Goal: Find specific page/section: Find specific page/section

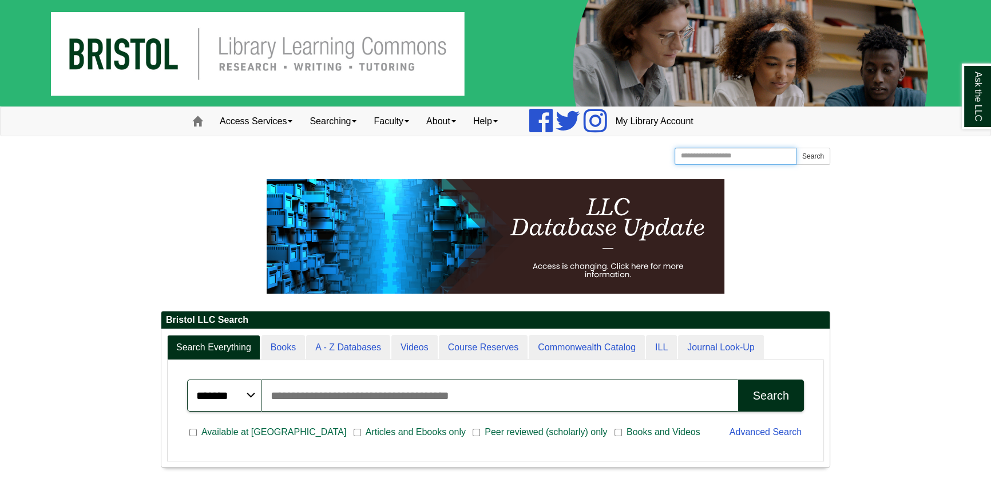
click at [696, 155] on input "Search the Website" at bounding box center [736, 156] width 122 height 17
type input "********"
click at [796, 148] on button "Search" at bounding box center [813, 156] width 34 height 17
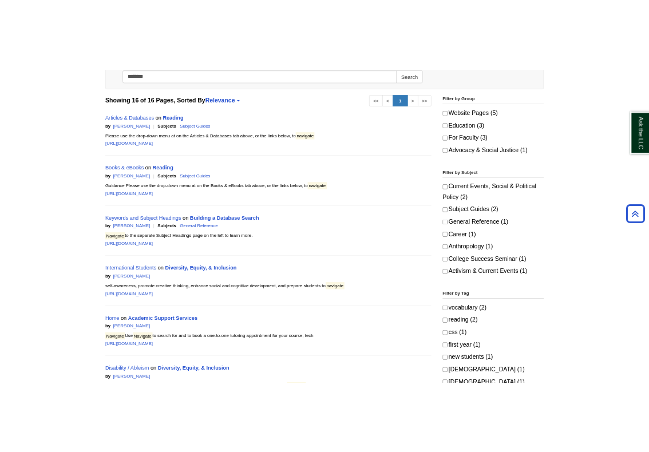
scroll to position [260, 0]
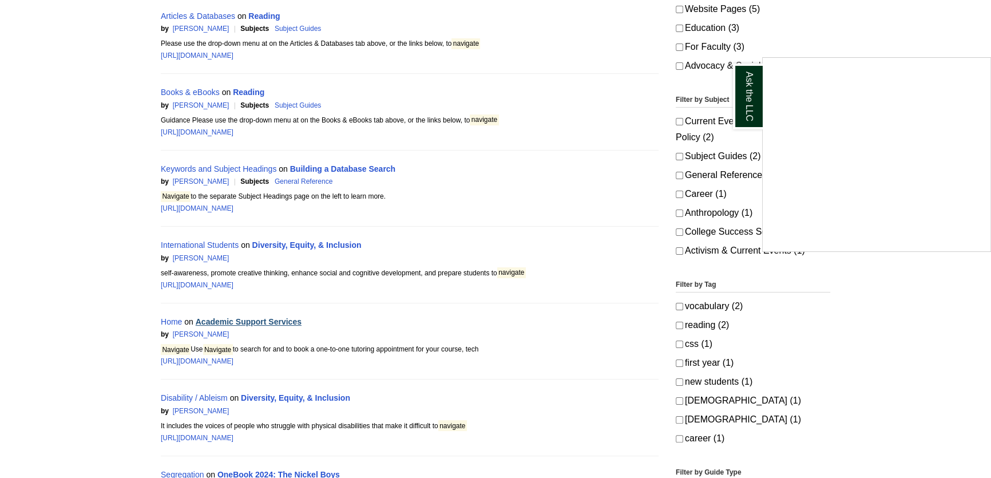
click at [230, 319] on div "Ask the LLC" at bounding box center [495, 239] width 991 height 478
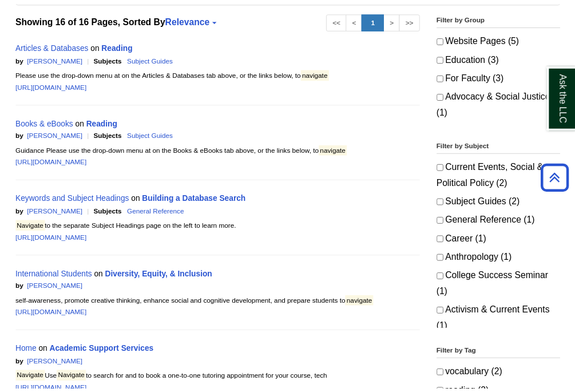
scroll to position [186, 0]
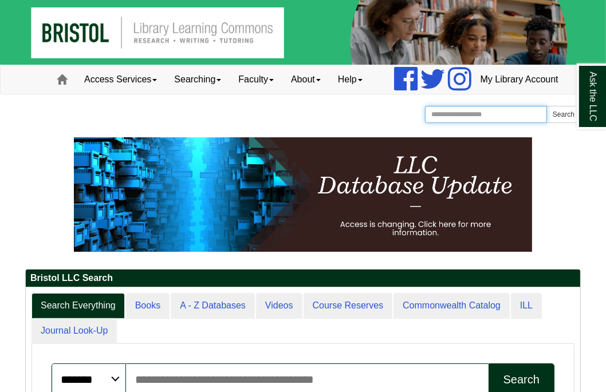
click at [444, 123] on input "Search the Website" at bounding box center [486, 114] width 122 height 17
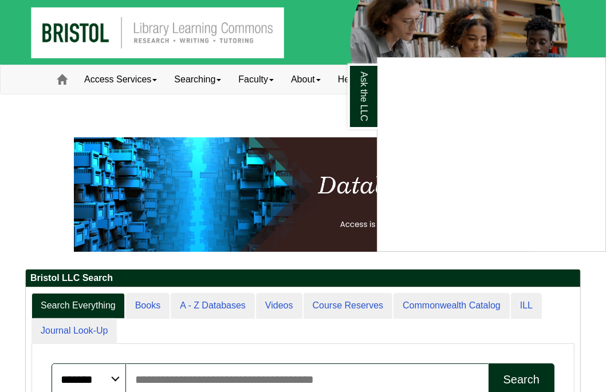
click at [276, 124] on div "Ask the LLC" at bounding box center [303, 196] width 606 height 392
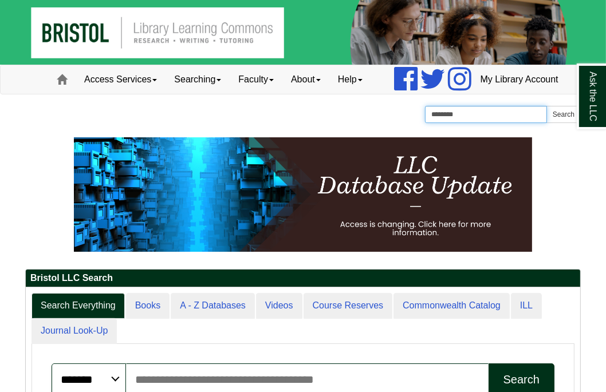
click at [482, 123] on input "********" at bounding box center [486, 114] width 122 height 17
type input "**********"
click at [546, 106] on button "Search" at bounding box center [563, 114] width 34 height 17
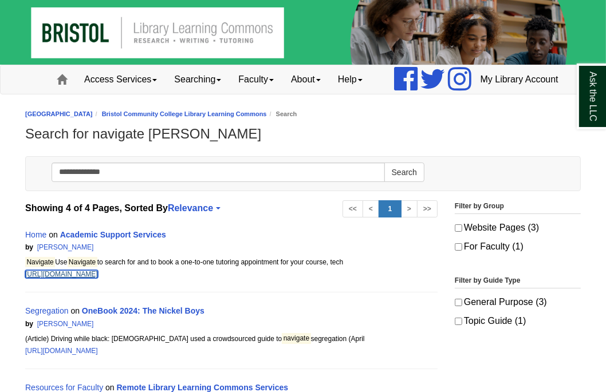
click at [89, 278] on link "[URL][DOMAIN_NAME]" at bounding box center [61, 274] width 73 height 8
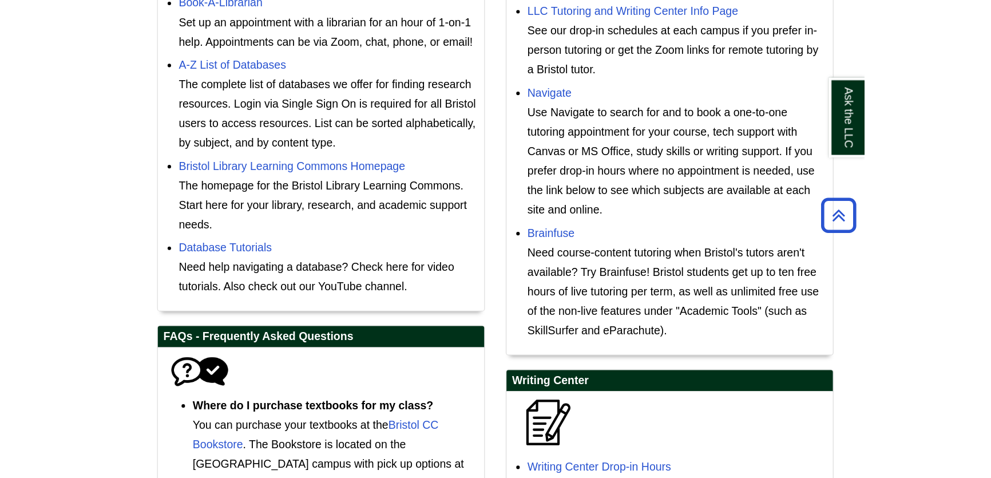
scroll to position [416, 0]
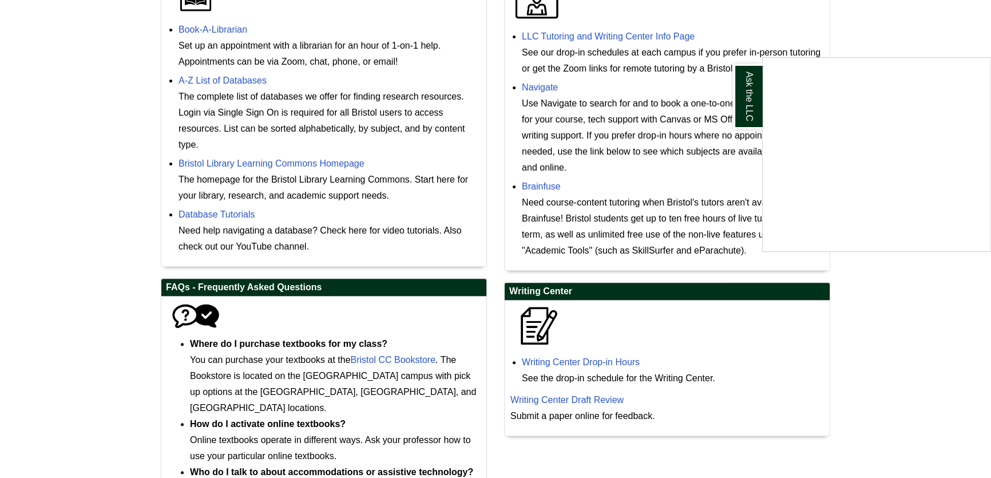
click at [538, 90] on div "Ask the LLC" at bounding box center [495, 239] width 991 height 478
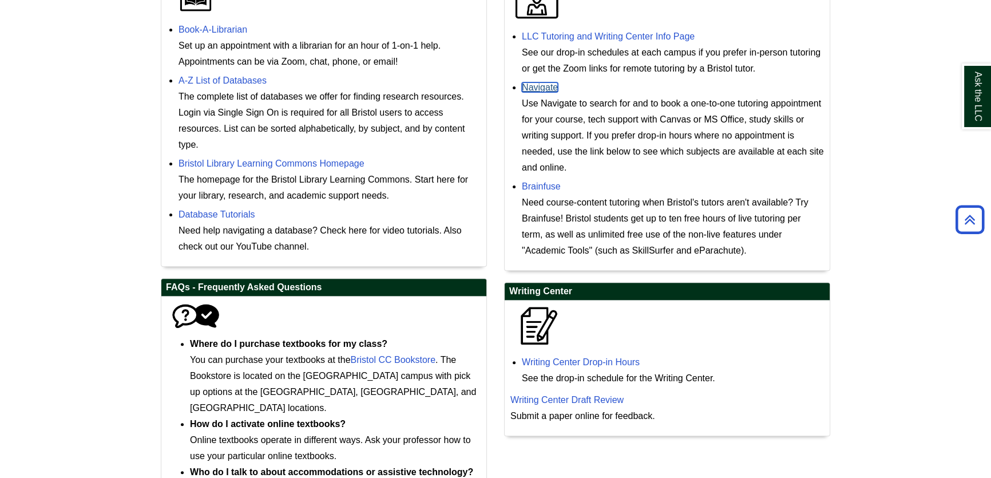
click at [539, 86] on link "Navigate" at bounding box center [540, 87] width 36 height 10
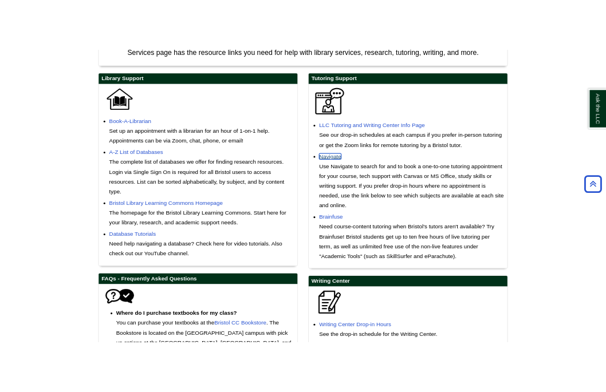
scroll to position [234, 0]
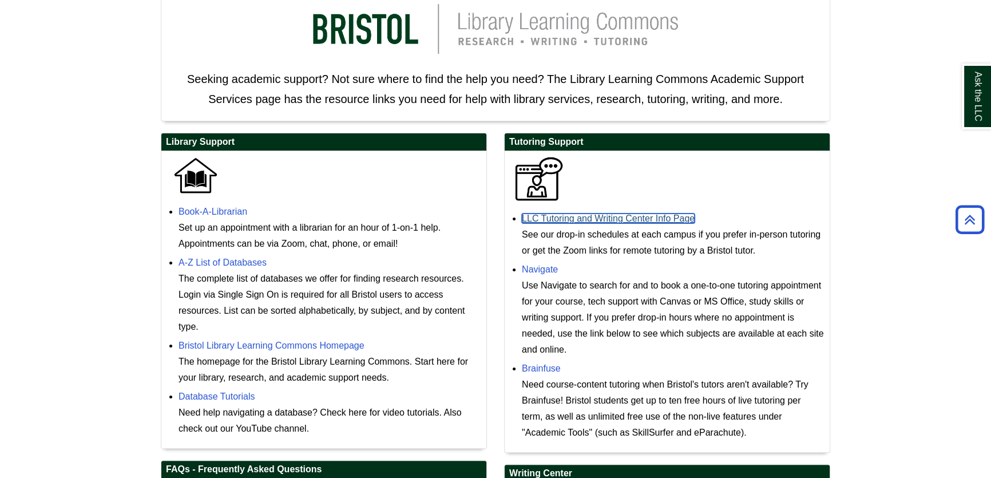
click at [548, 222] on link "LLC Tutoring and Writing Center Info Page" at bounding box center [608, 219] width 173 height 10
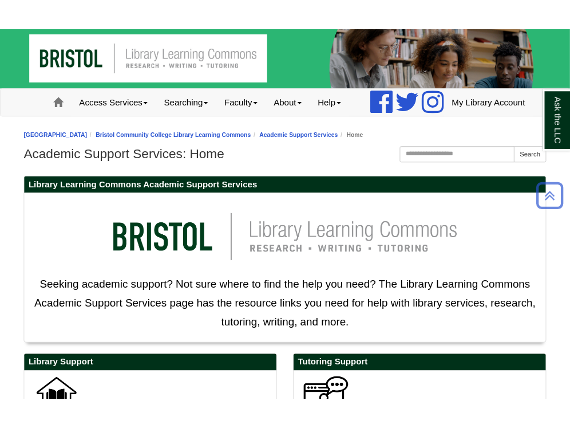
scroll to position [0, 0]
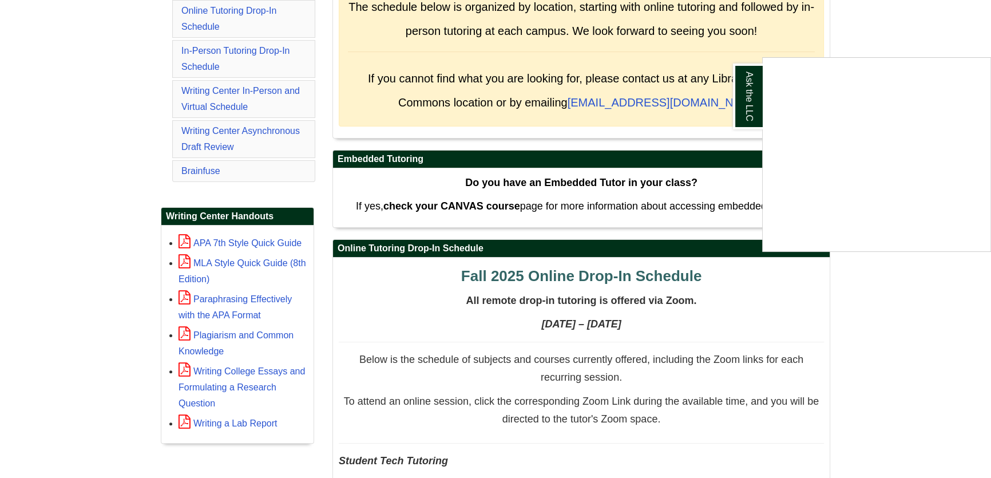
scroll to position [681, 0]
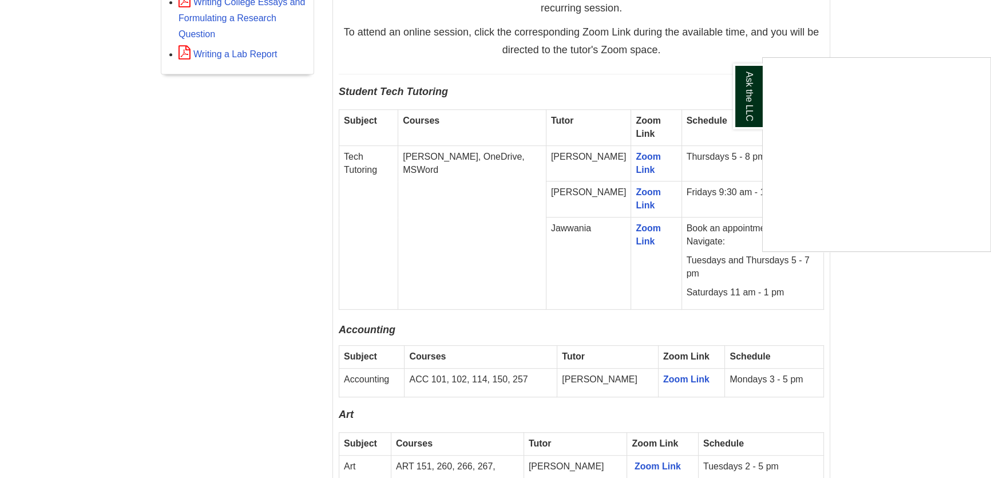
click at [464, 210] on div "Ask the LLC" at bounding box center [495, 239] width 991 height 478
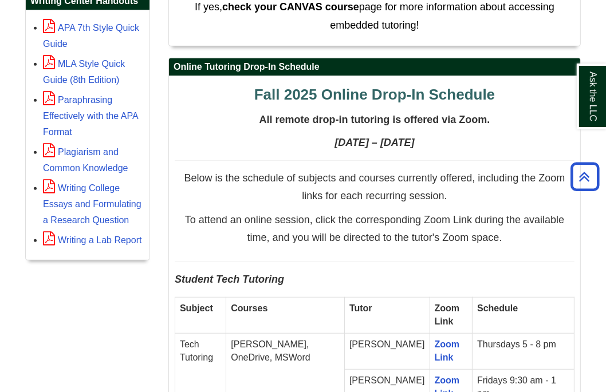
scroll to position [520, 0]
